Goal: Information Seeking & Learning: Learn about a topic

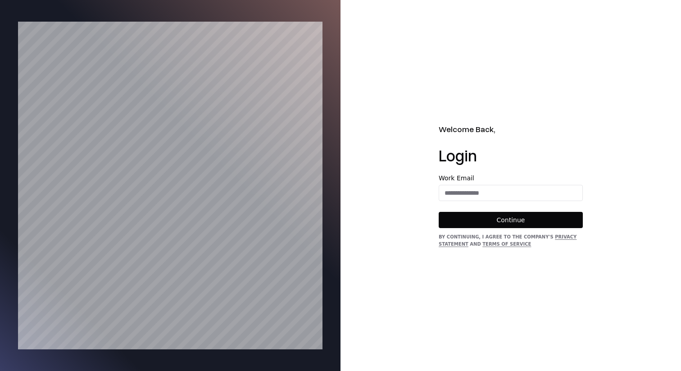
click at [496, 184] on div "Work Email" at bounding box center [511, 188] width 144 height 26
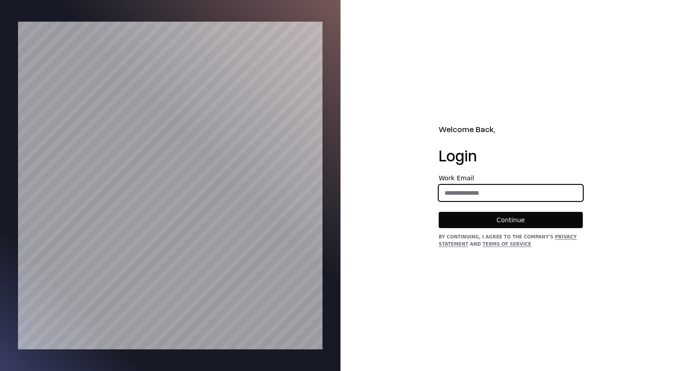
click at [495, 188] on input "email" at bounding box center [510, 193] width 143 height 16
type input "**********"
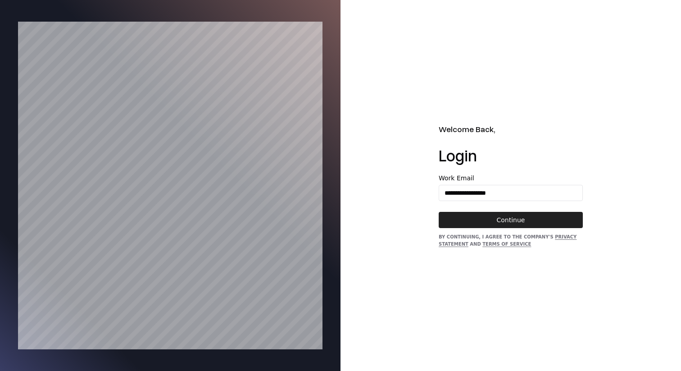
click at [501, 223] on button "Continue" at bounding box center [511, 220] width 144 height 16
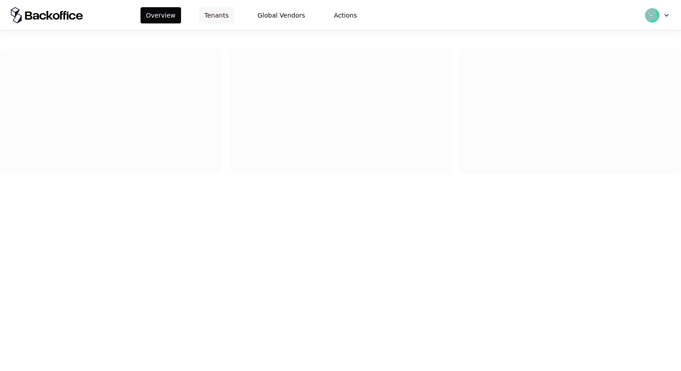
click at [222, 17] on button "Tenants" at bounding box center [216, 15] width 35 height 16
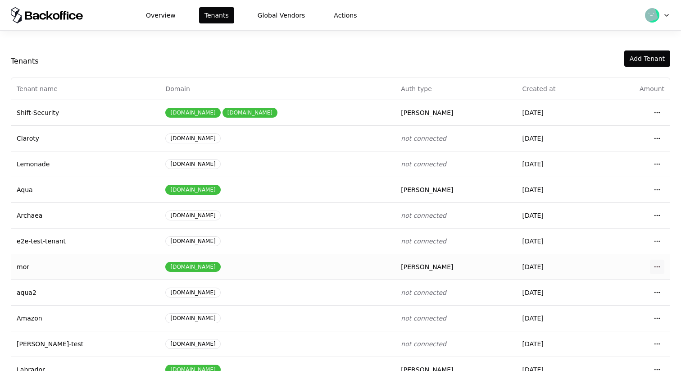
click at [660, 267] on html "Overview Tenants Global Vendors Actions Tenants Add Tenant Tenant name Domain A…" at bounding box center [340, 185] width 681 height 371
click at [609, 335] on div "Login to tenant" at bounding box center [617, 341] width 102 height 18
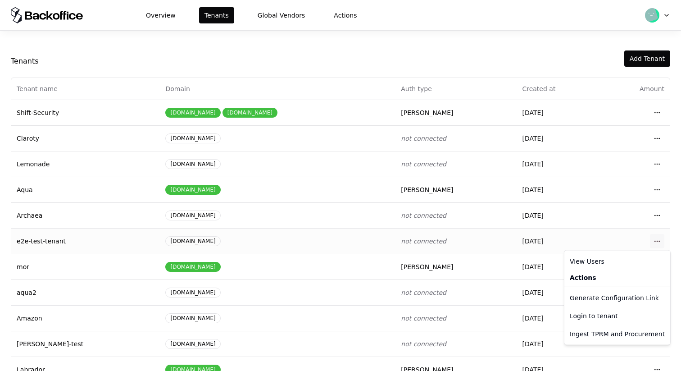
click at [657, 242] on html "Overview Tenants Global Vendors Actions Tenants Add Tenant Tenant name Domain A…" at bounding box center [340, 185] width 681 height 371
click at [599, 317] on div "Login to tenant" at bounding box center [617, 316] width 102 height 18
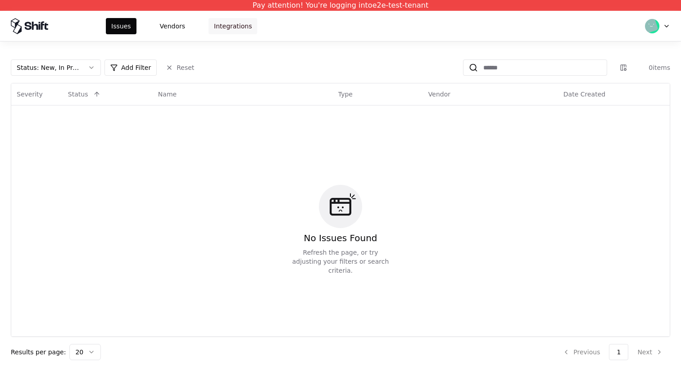
click at [213, 27] on button "Integrations" at bounding box center [232, 26] width 49 height 16
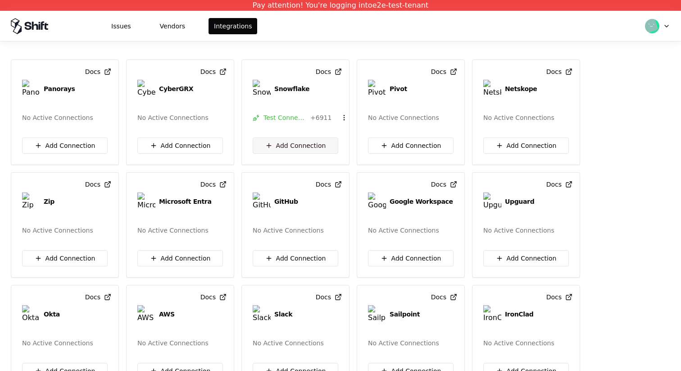
click at [296, 142] on button "Add Connection" at bounding box center [296, 145] width 86 height 16
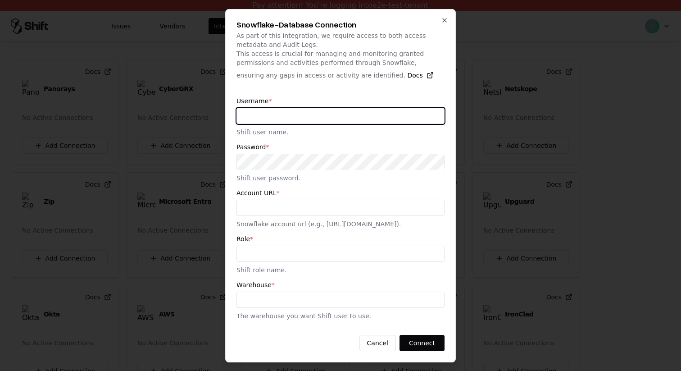
click at [329, 117] on input "text" at bounding box center [340, 116] width 207 height 16
type input "****"
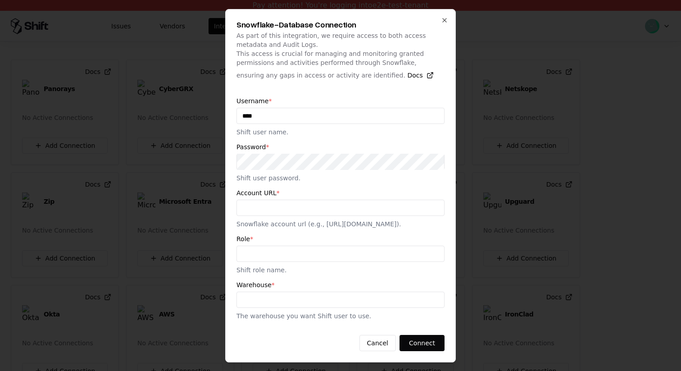
click at [312, 211] on div "Account URL * Snowflake account url (e.g., https://zcsds30.us-east-1.snowflakec…" at bounding box center [340, 209] width 208 height 39
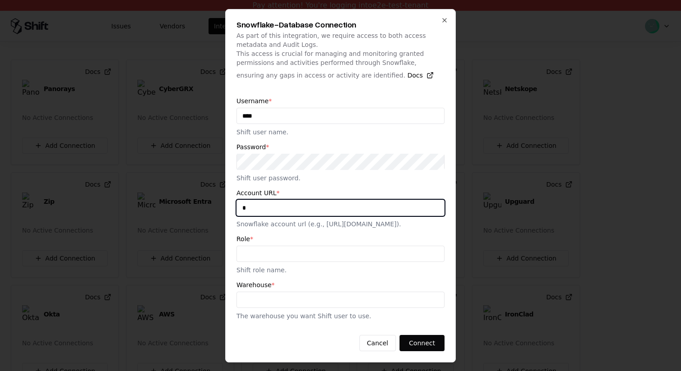
click at [313, 208] on input "*" at bounding box center [340, 207] width 207 height 16
type input "****"
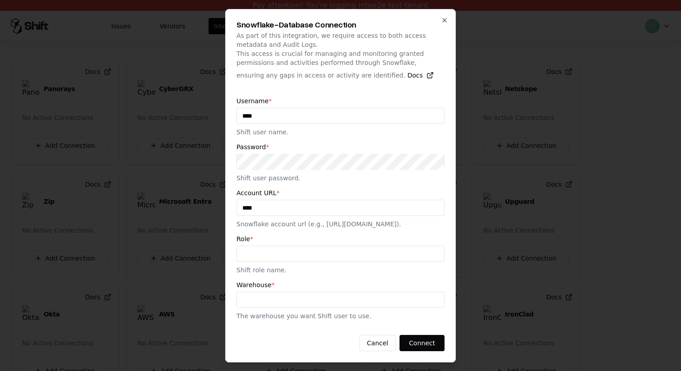
click at [309, 267] on div "Role * Shift role name." at bounding box center [340, 254] width 208 height 39
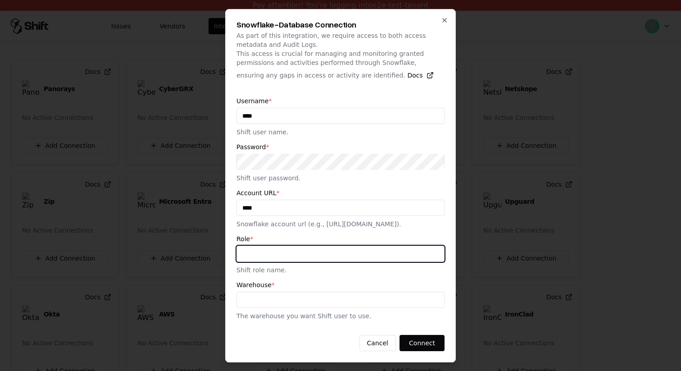
click at [310, 262] on input "text" at bounding box center [340, 253] width 207 height 16
type input "***"
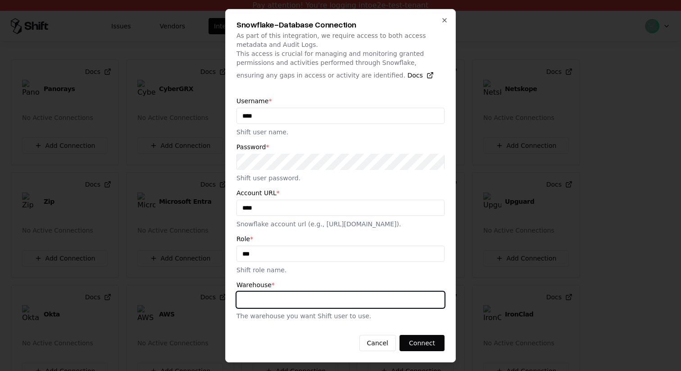
click at [300, 307] on input "text" at bounding box center [340, 299] width 207 height 16
type input "***"
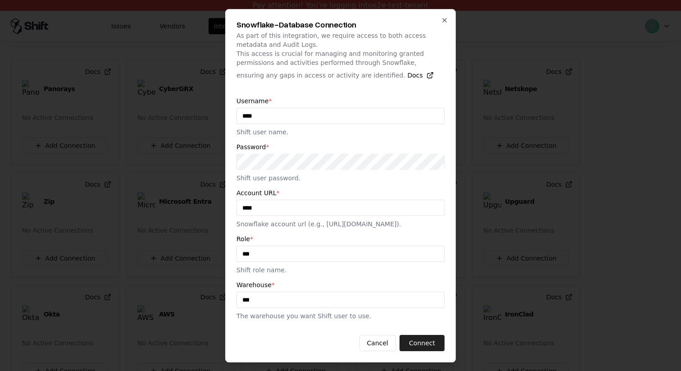
click at [423, 346] on button "Connect" at bounding box center [421, 343] width 45 height 16
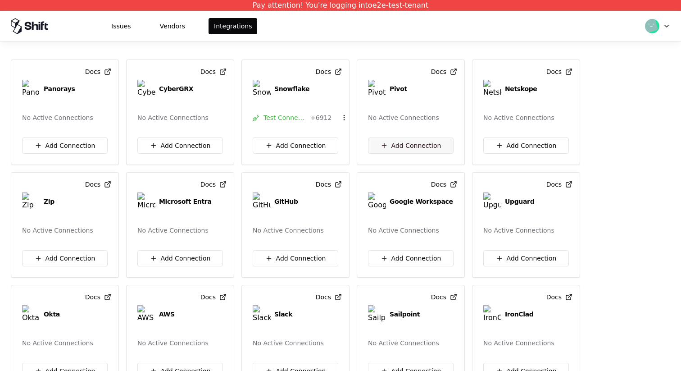
click at [405, 141] on button "Add Connection" at bounding box center [411, 145] width 86 height 16
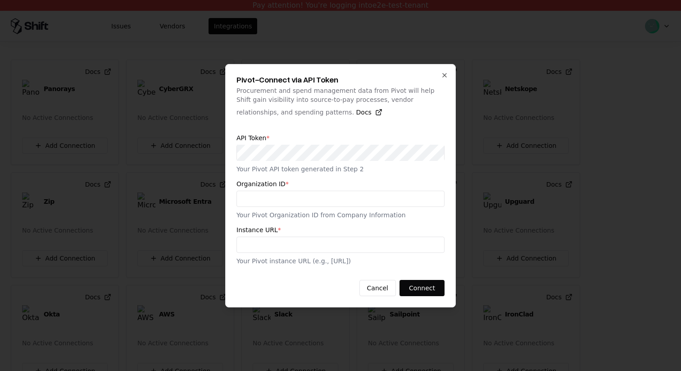
click at [371, 197] on input "text" at bounding box center [340, 198] width 207 height 16
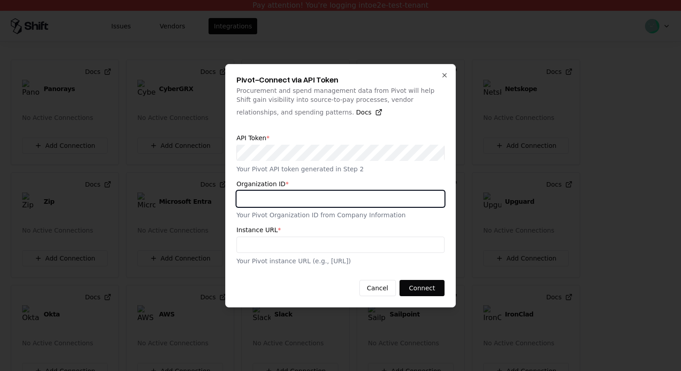
click at [370, 200] on input "text" at bounding box center [340, 198] width 207 height 16
type input "***"
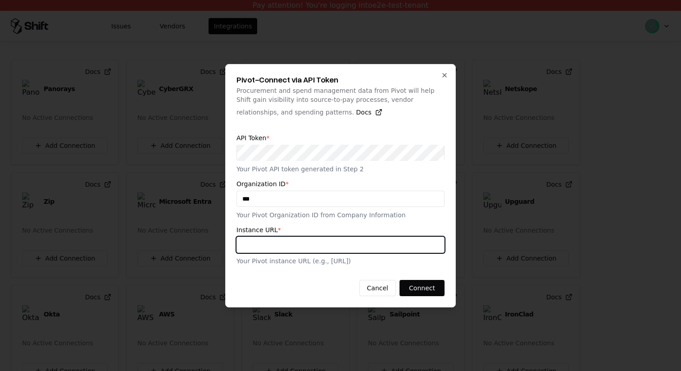
click at [361, 251] on input "text" at bounding box center [340, 244] width 207 height 16
type input "***"
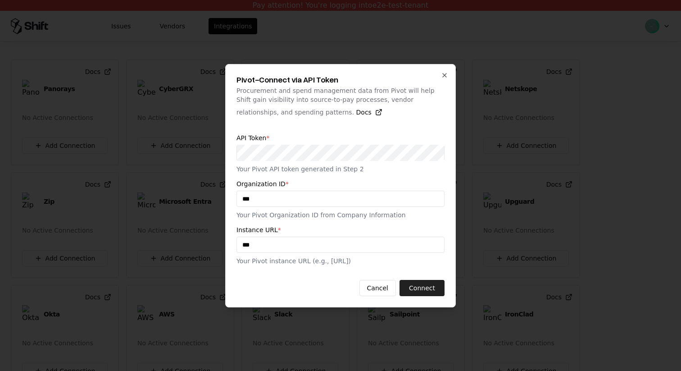
click at [434, 284] on button "Connect" at bounding box center [421, 288] width 45 height 16
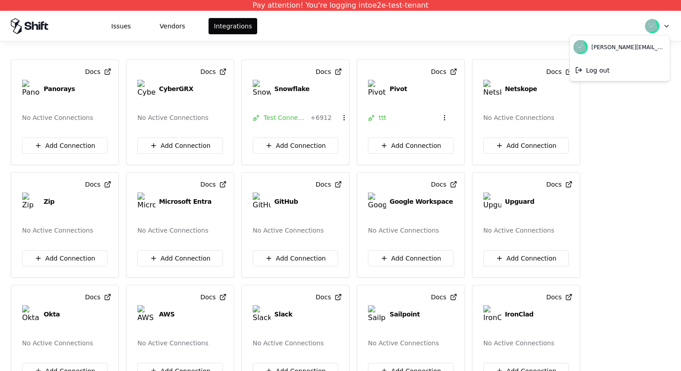
click at [655, 28] on html "Pay attention! You're logging into e2e-test-tenant Issues Vendors Integrations …" at bounding box center [340, 185] width 681 height 371
click at [638, 36] on div "ron@shift.security Log out" at bounding box center [619, 58] width 101 height 46
click at [608, 55] on div "ron@shift.security" at bounding box center [619, 47] width 96 height 20
click at [601, 70] on div "Log out" at bounding box center [619, 70] width 96 height 18
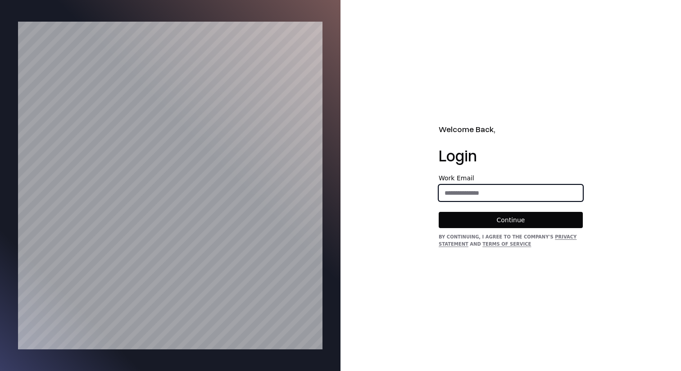
click at [499, 192] on input "email" at bounding box center [510, 193] width 143 height 16
type input "**********"
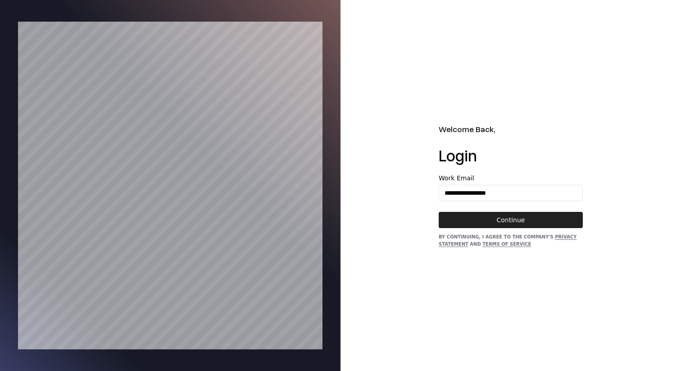
click at [489, 214] on button "Continue" at bounding box center [511, 220] width 144 height 16
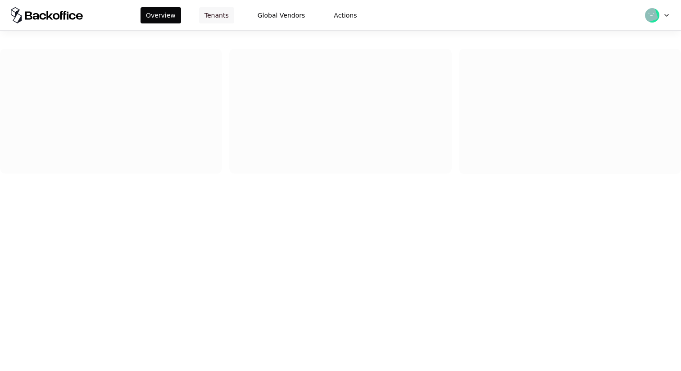
click at [222, 11] on button "Tenants" at bounding box center [216, 15] width 35 height 16
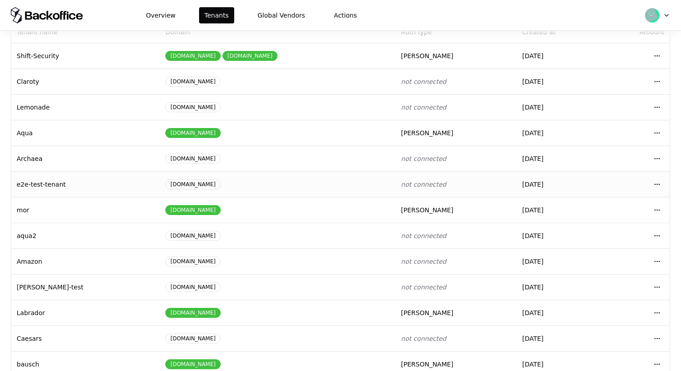
scroll to position [99, 0]
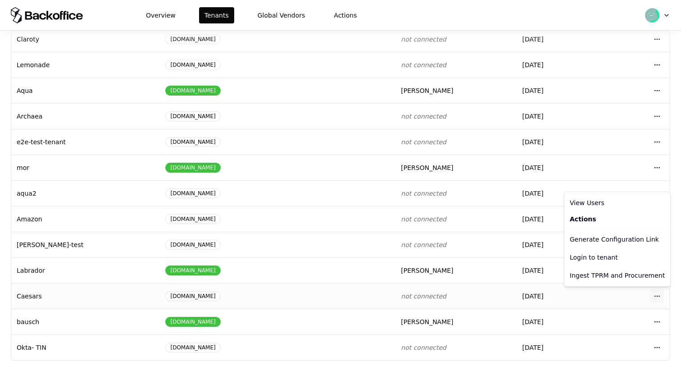
click at [659, 292] on html "Overview Tenants Global Vendors Actions Tenants Add Tenant Tenant name Domain A…" at bounding box center [340, 185] width 681 height 371
click at [617, 259] on div "Login to tenant" at bounding box center [617, 257] width 102 height 18
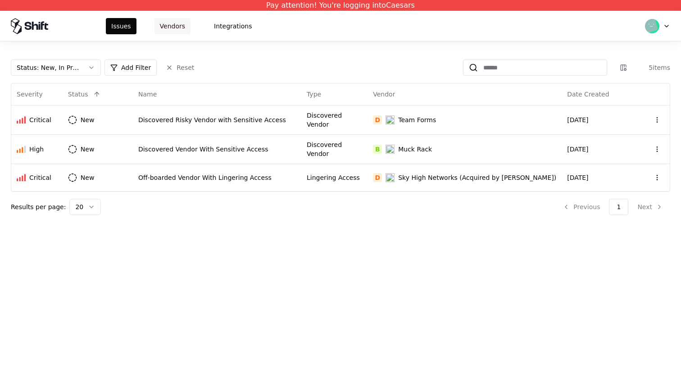
click at [173, 32] on button "Vendors" at bounding box center [172, 26] width 36 height 16
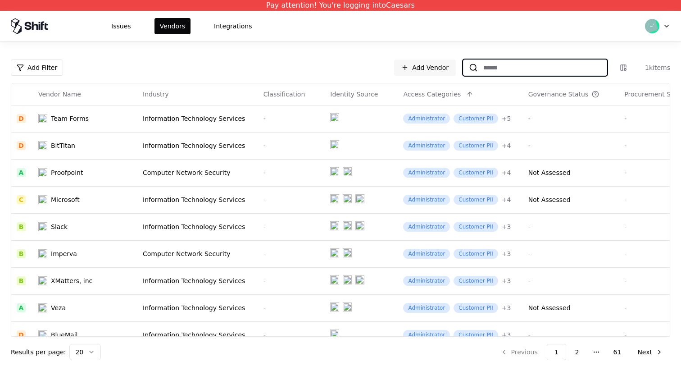
click at [489, 65] on input at bounding box center [542, 67] width 129 height 16
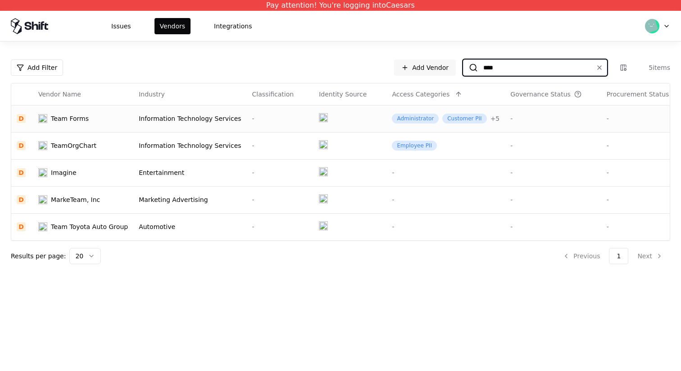
type input "****"
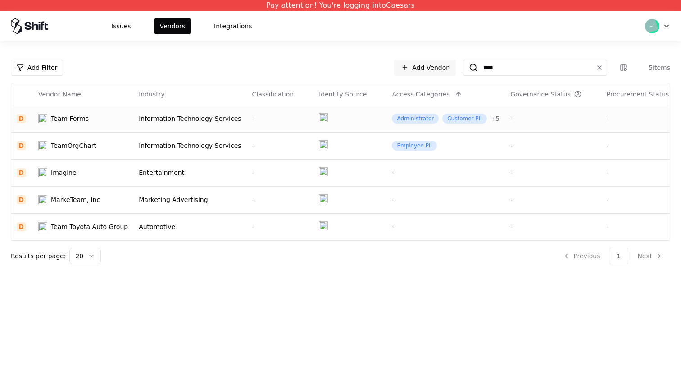
click at [162, 121] on div "Information Technology Services" at bounding box center [190, 118] width 102 height 9
click at [126, 157] on td "TeamOrgChart" at bounding box center [83, 145] width 100 height 27
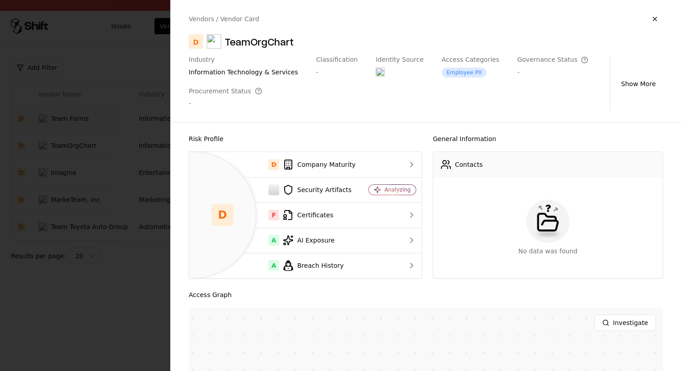
click at [120, 172] on div "Imagine" at bounding box center [83, 172] width 90 height 9
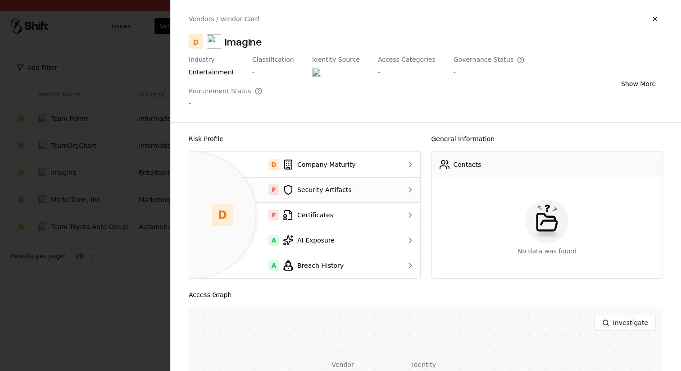
click at [323, 184] on div "F Security Artifacts" at bounding box center [292, 189] width 193 height 11
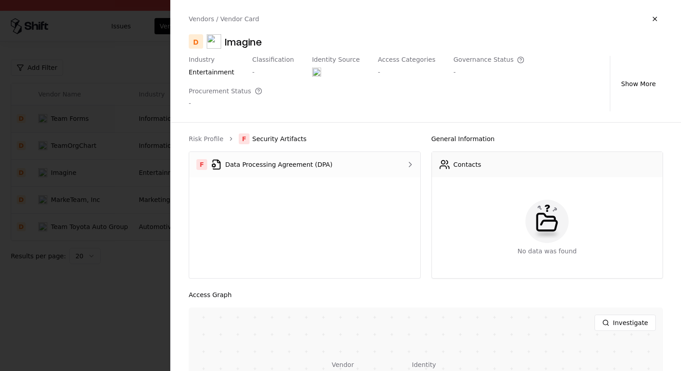
click at [307, 159] on div "F Data Processing Agreement (DPA)" at bounding box center [291, 164] width 190 height 11
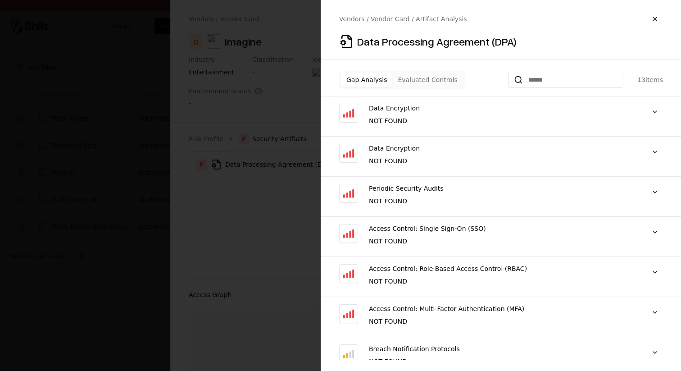
click at [413, 76] on button "Evaluated Controls" at bounding box center [427, 79] width 70 height 14
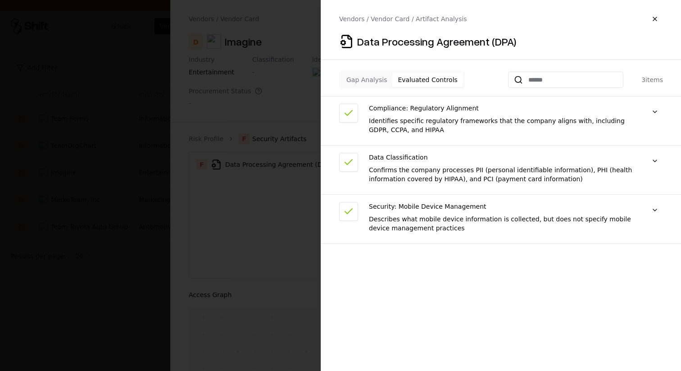
click at [376, 79] on button "Gap Analysis" at bounding box center [366, 79] width 51 height 14
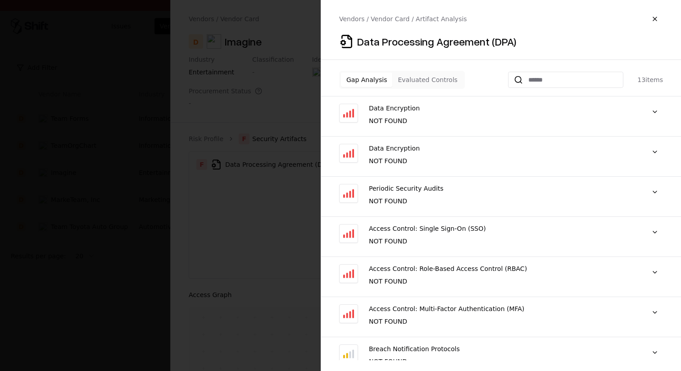
click at [568, 119] on div "NOT FOUND" at bounding box center [502, 120] width 267 height 9
click at [418, 86] on button "Evaluated Controls" at bounding box center [427, 79] width 70 height 14
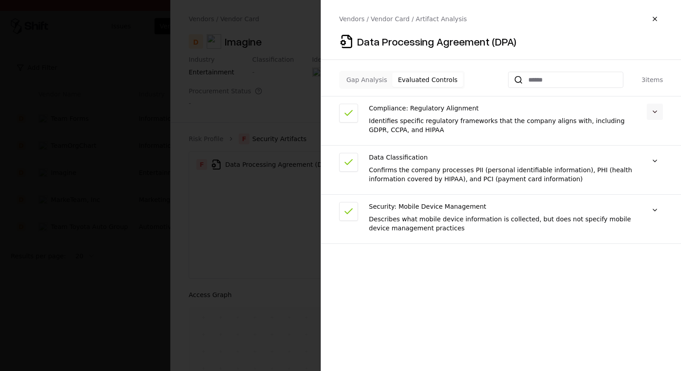
click at [655, 118] on button at bounding box center [655, 112] width 16 height 16
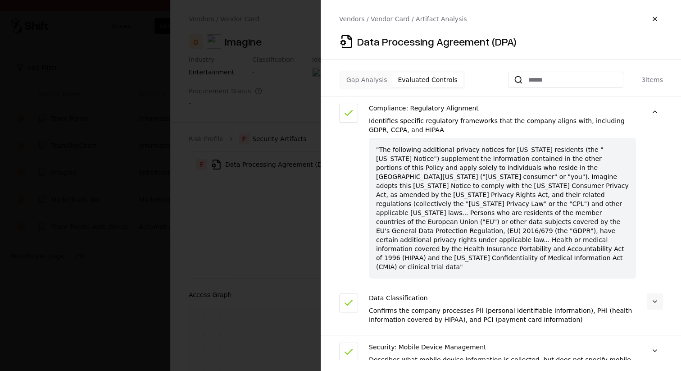
click at [649, 293] on button at bounding box center [655, 301] width 16 height 16
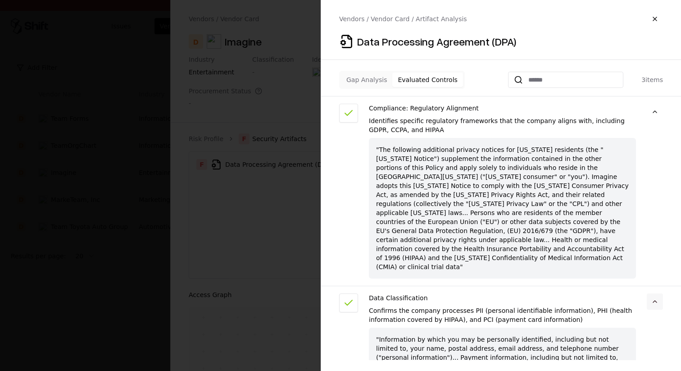
scroll to position [75, 0]
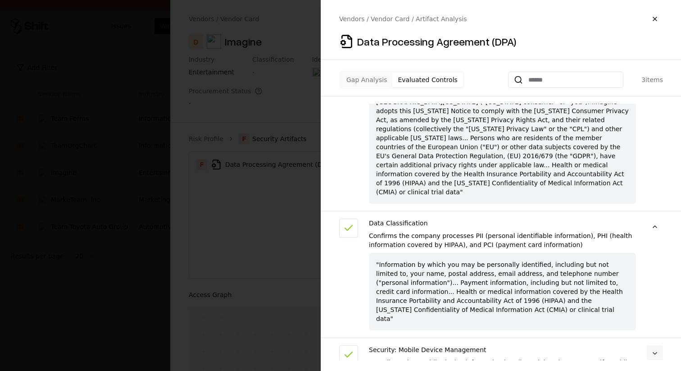
click at [661, 345] on button at bounding box center [655, 353] width 16 height 16
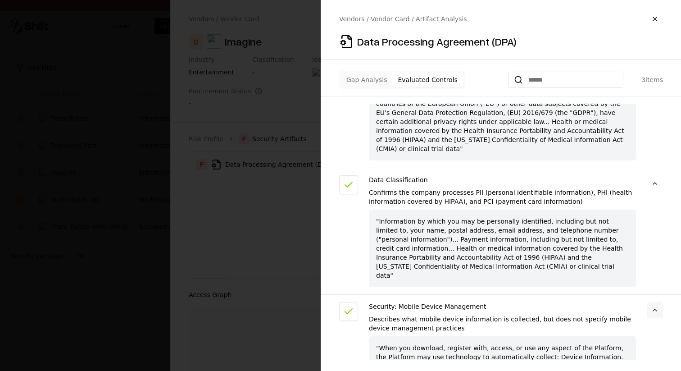
scroll to position [134, 0]
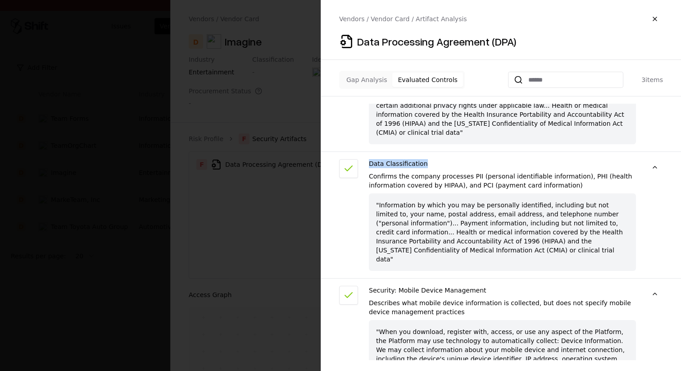
drag, startPoint x: 367, startPoint y: 142, endPoint x: 537, endPoint y: 142, distance: 169.3
click at [537, 159] on div "Data Classification Confirms the company processes PII (personal identifiable i…" at bounding box center [501, 218] width 360 height 119
click at [537, 159] on div "Data Classification" at bounding box center [502, 163] width 267 height 9
